Goal: Task Accomplishment & Management: Manage account settings

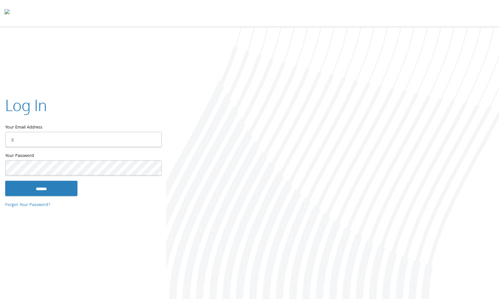
type input "**********"
click at [155, 138] on keeper-lock "Open Keeper Popup" at bounding box center [153, 140] width 8 height 8
type input "**********"
click at [67, 192] on input "******" at bounding box center [41, 188] width 72 height 15
